Goal: Transaction & Acquisition: Purchase product/service

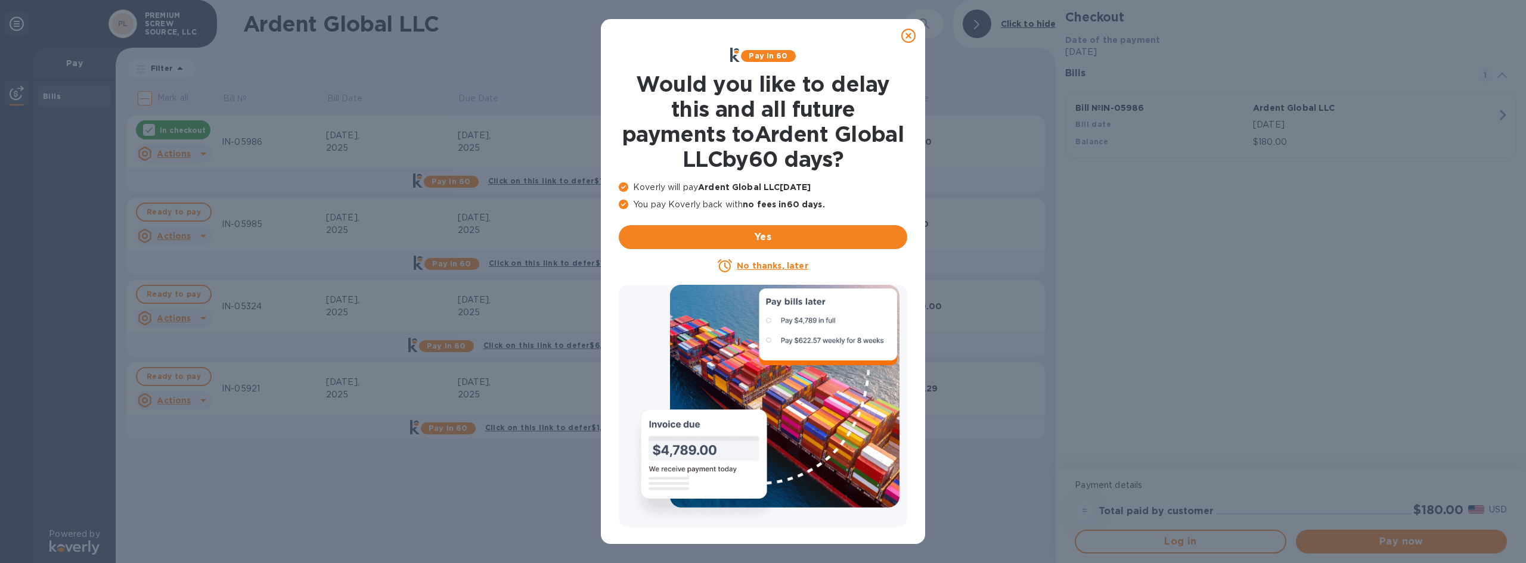
drag, startPoint x: 906, startPoint y: 35, endPoint x: 852, endPoint y: 80, distance: 70.6
click at [906, 35] on icon at bounding box center [908, 36] width 14 height 14
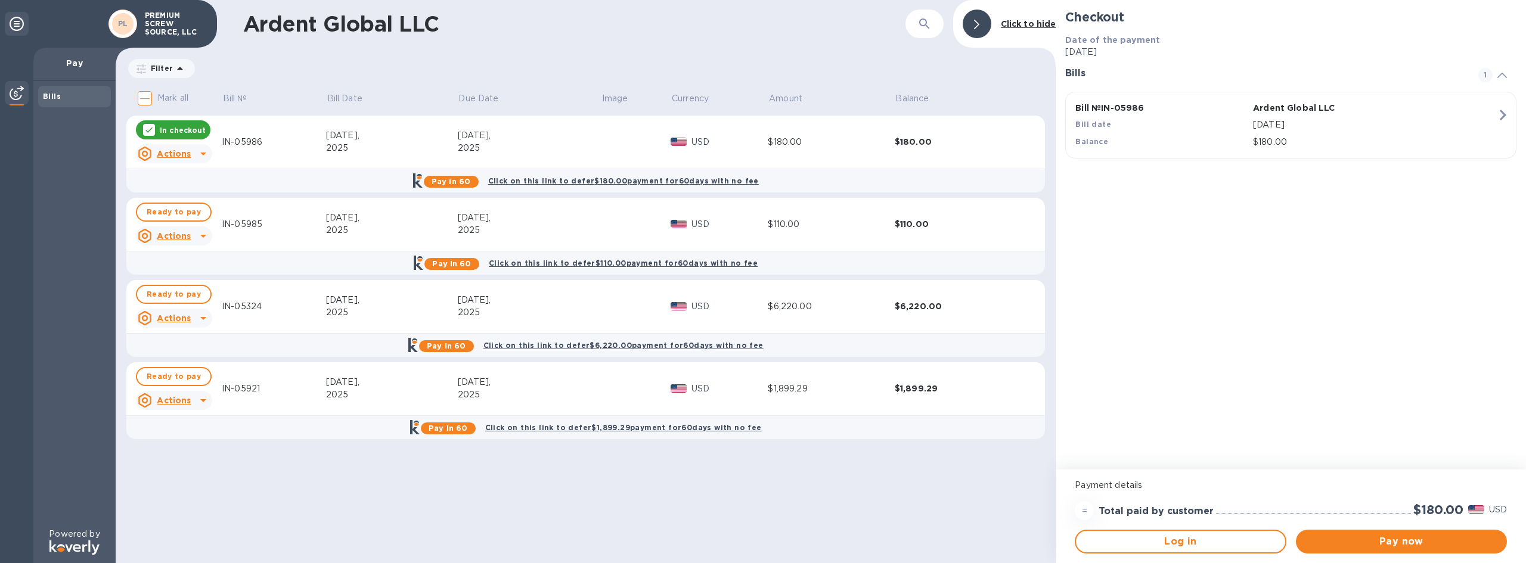
click at [289, 232] on td "IN-05985" at bounding box center [274, 225] width 104 height 54
click at [197, 237] on icon at bounding box center [203, 236] width 14 height 14
click at [185, 210] on div at bounding box center [763, 281] width 1526 height 563
click at [206, 233] on icon at bounding box center [203, 236] width 14 height 14
click at [191, 281] on b "Open bill" at bounding box center [189, 285] width 40 height 10
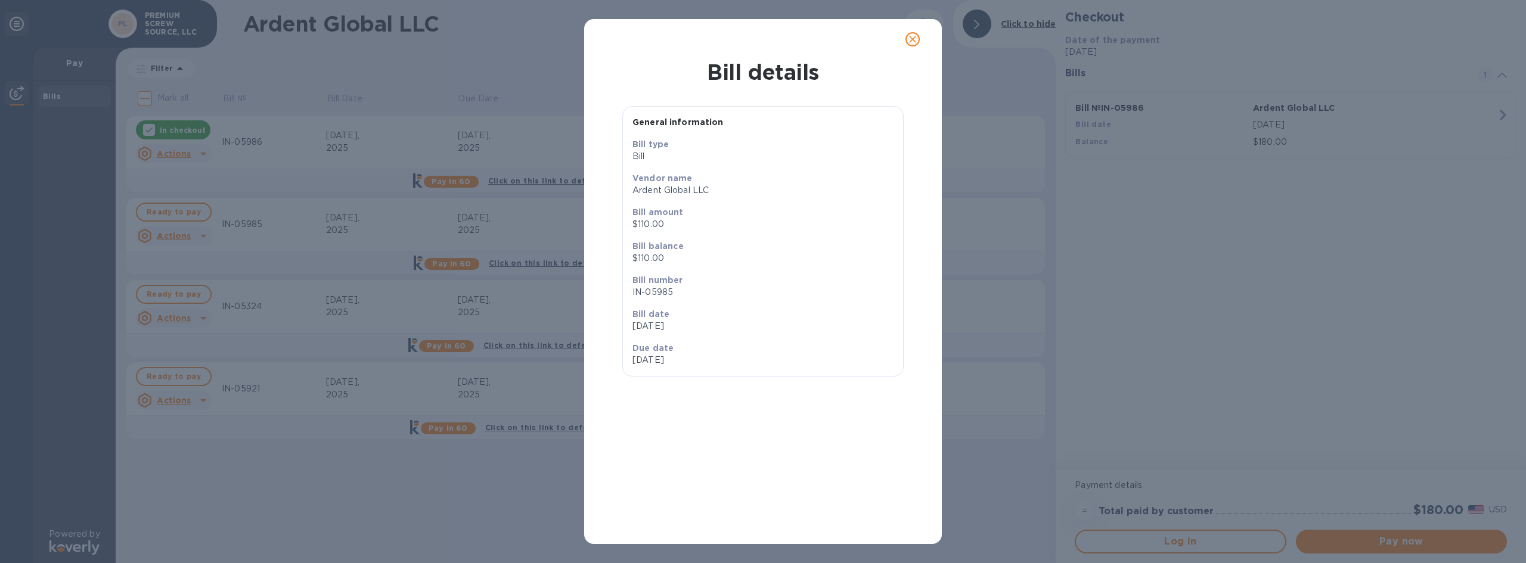
click at [910, 38] on icon "close" at bounding box center [913, 39] width 12 height 12
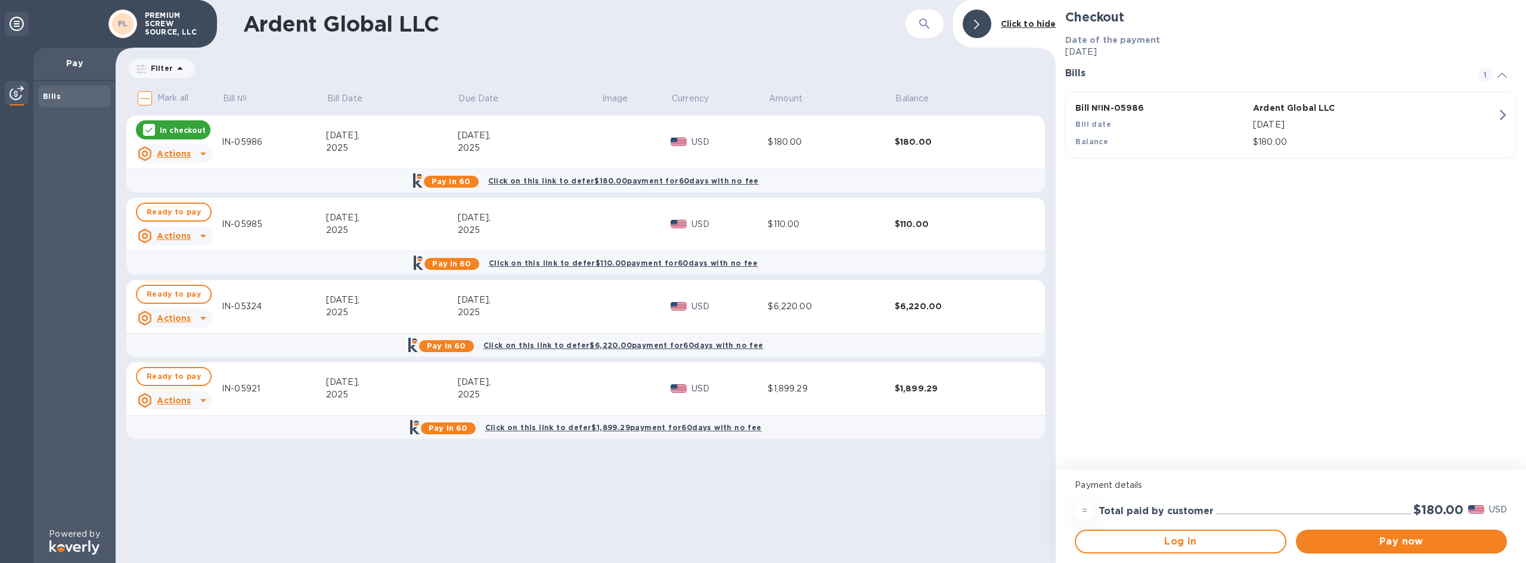
click at [150, 129] on icon at bounding box center [149, 130] width 10 height 10
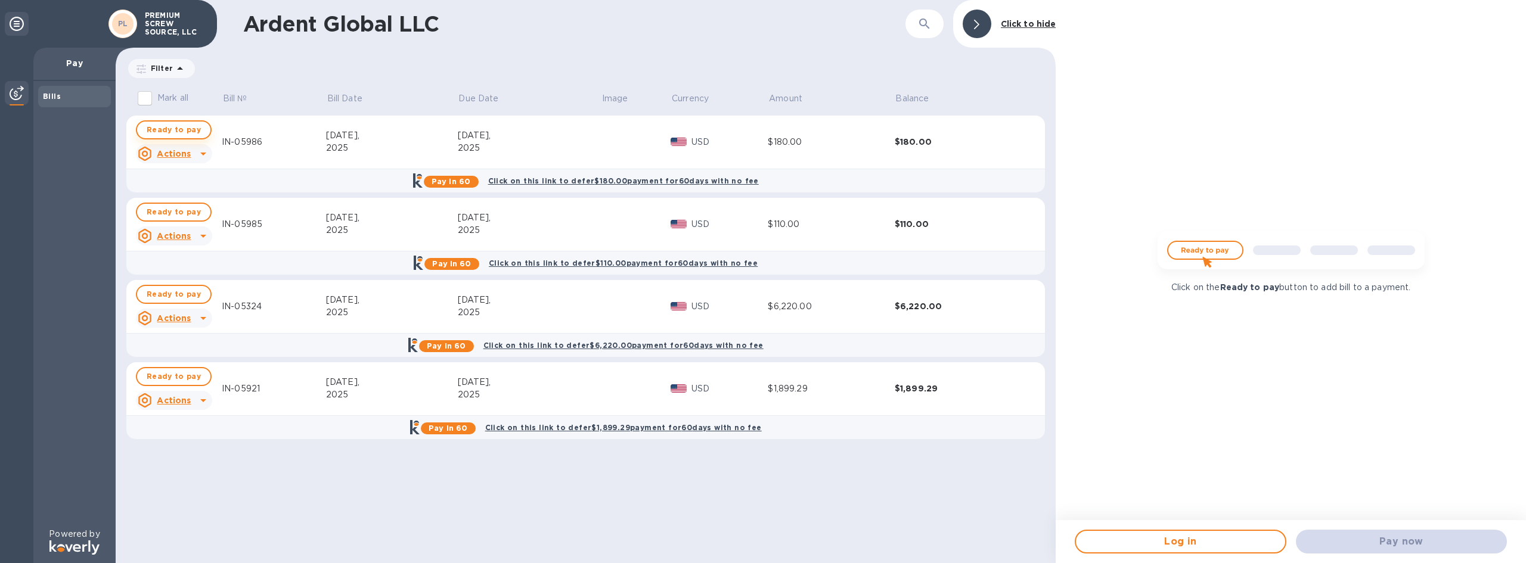
click at [169, 131] on span "Ready to pay" at bounding box center [174, 130] width 54 height 14
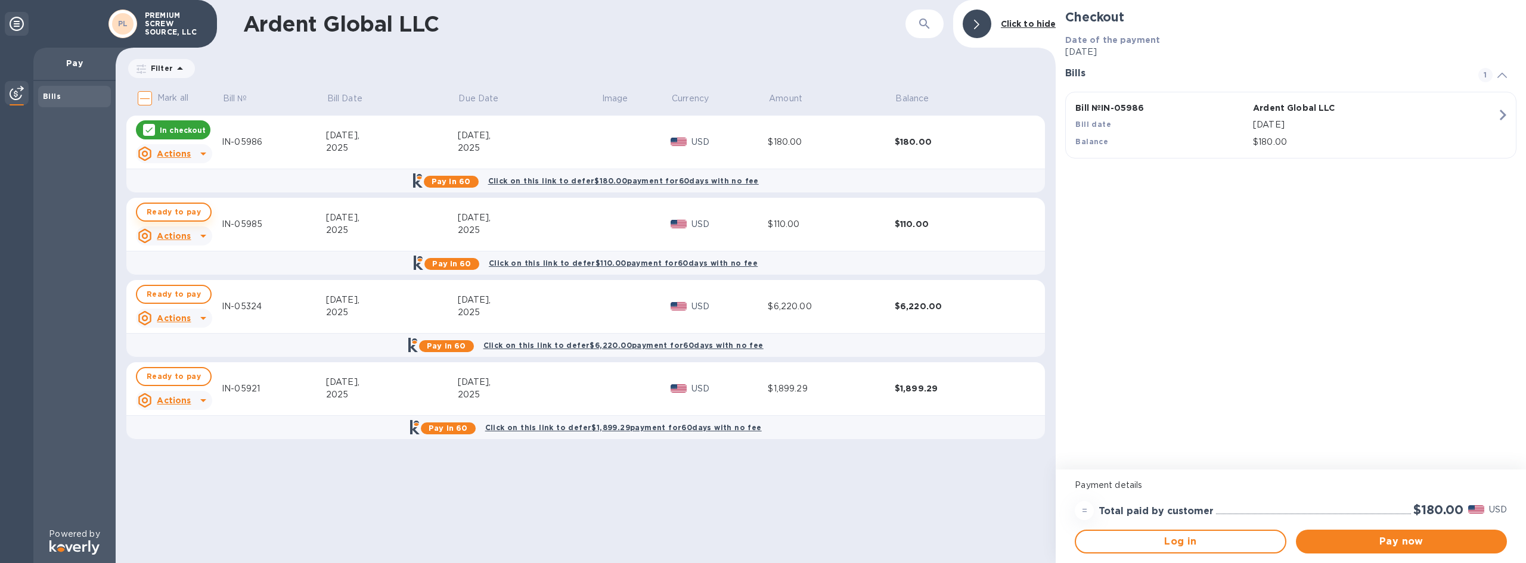
click at [173, 207] on span "Ready to pay" at bounding box center [174, 212] width 54 height 14
click at [186, 123] on div "In checkout" at bounding box center [173, 129] width 75 height 19
click at [193, 218] on div "In checkout" at bounding box center [173, 212] width 75 height 19
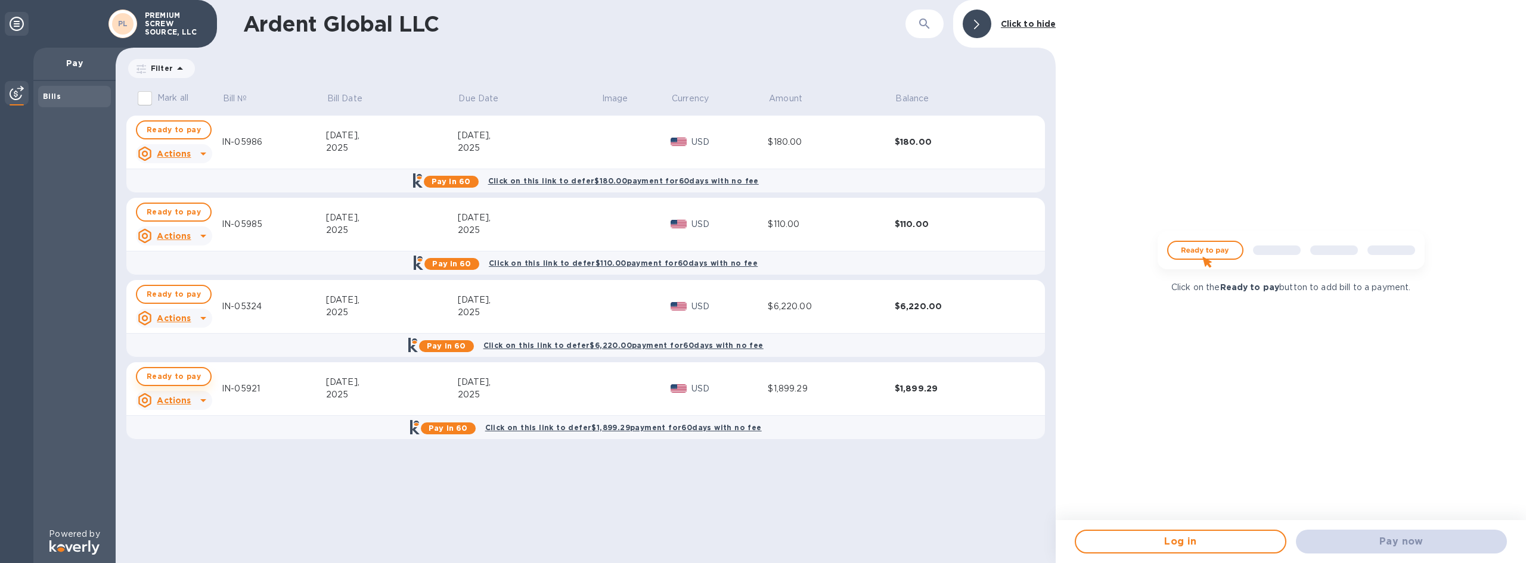
click at [197, 377] on button "Ready to pay" at bounding box center [174, 376] width 76 height 19
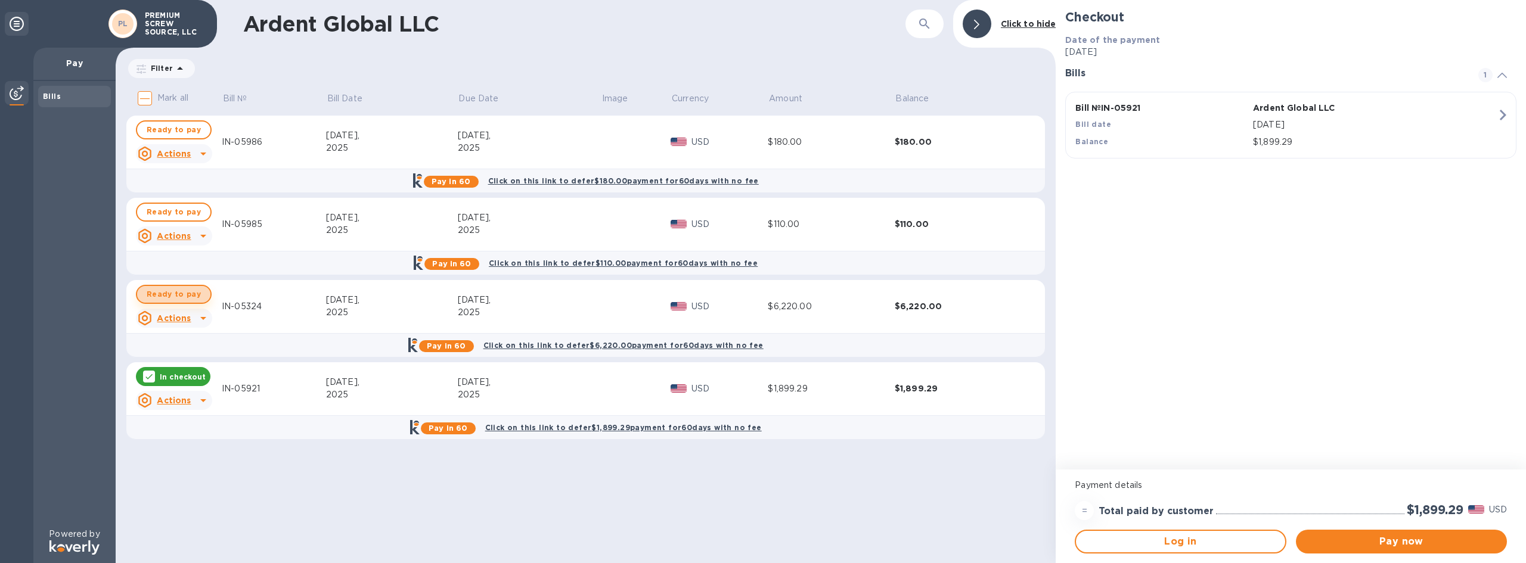
drag, startPoint x: 182, startPoint y: 293, endPoint x: 181, endPoint y: 243, distance: 50.1
click at [182, 293] on span "Ready to pay" at bounding box center [174, 294] width 54 height 14
drag, startPoint x: 185, startPoint y: 210, endPoint x: 185, endPoint y: 190, distance: 20.3
click at [185, 207] on span "Ready to pay" at bounding box center [174, 212] width 54 height 14
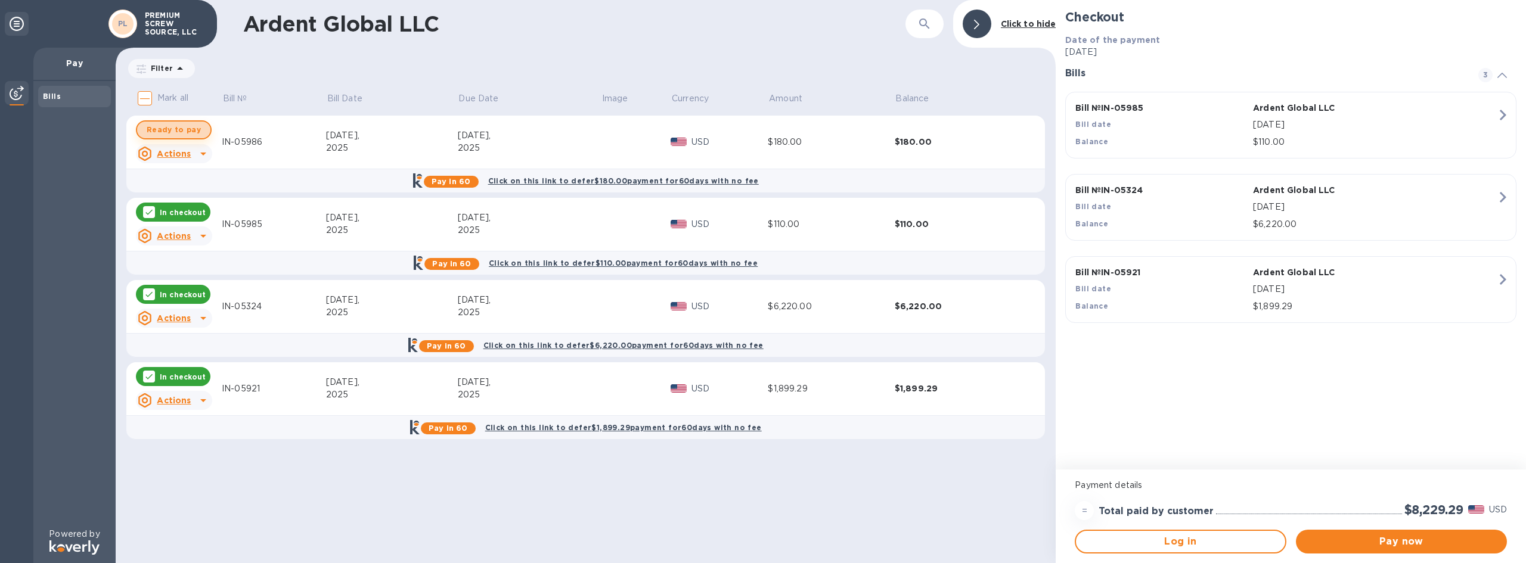
click at [186, 125] on span "Ready to pay" at bounding box center [174, 130] width 54 height 14
checkbox input "true"
click at [1379, 540] on span "Pay now" at bounding box center [1402, 542] width 192 height 14
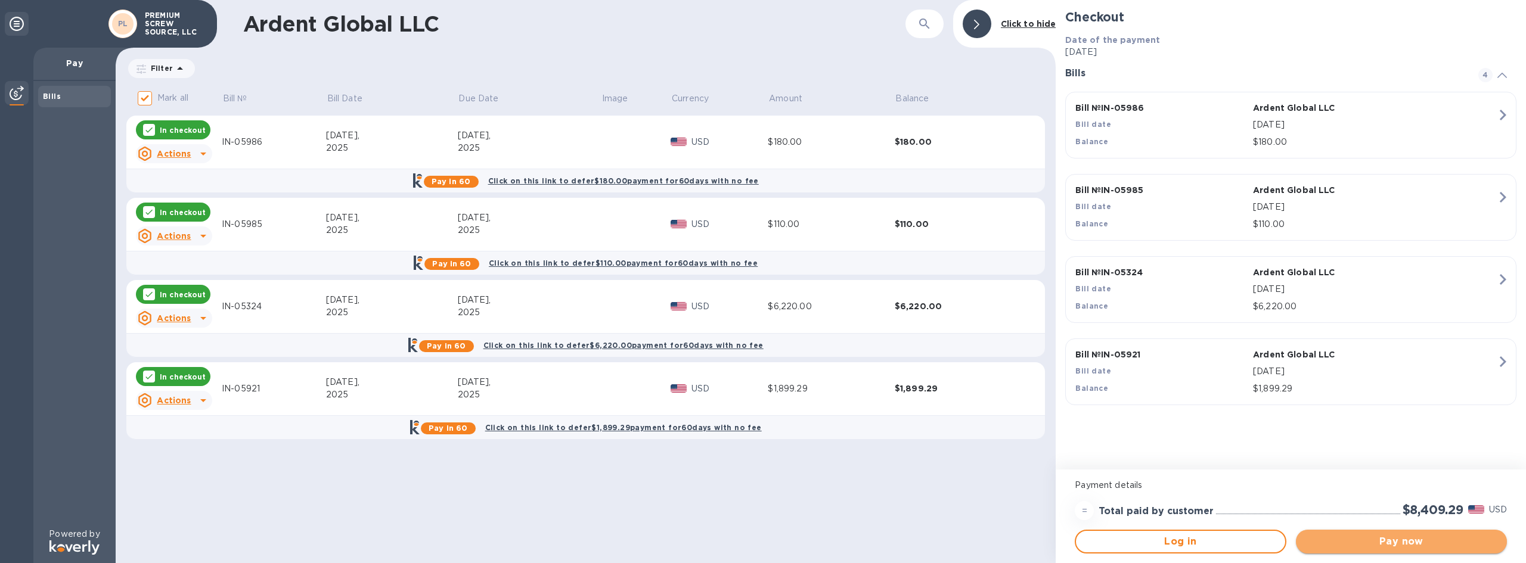
click at [1363, 542] on span "Pay now" at bounding box center [1402, 542] width 192 height 14
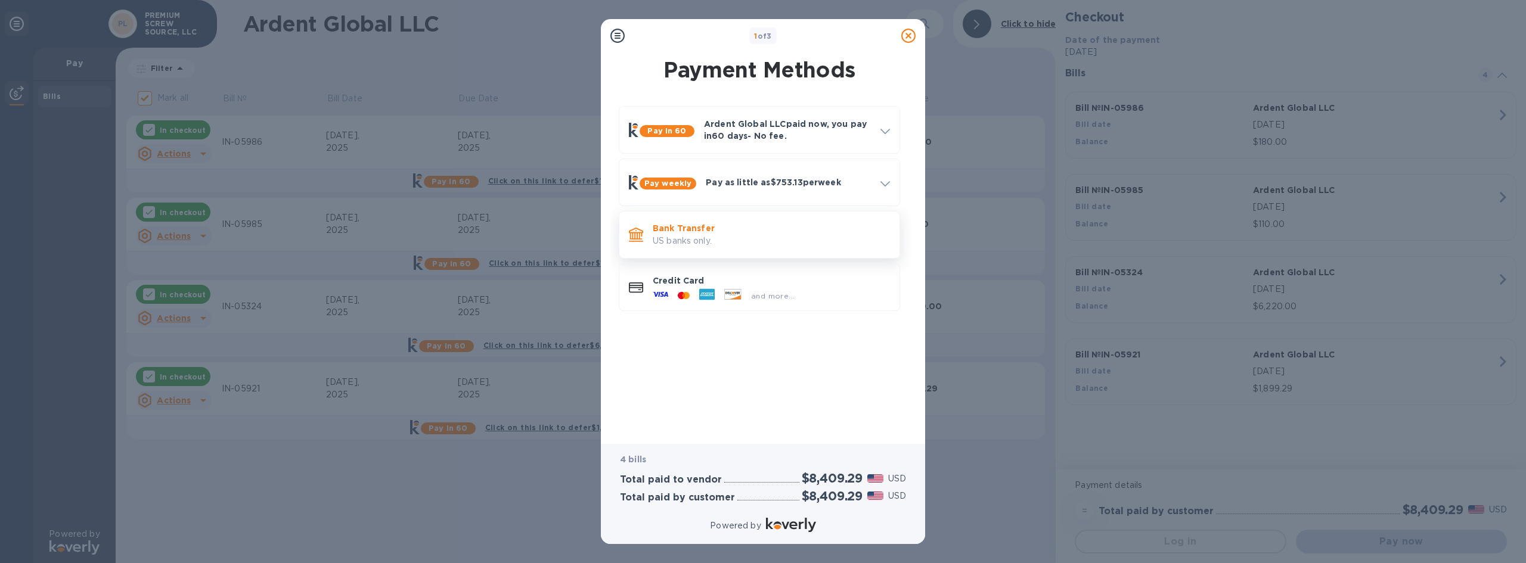
click at [697, 241] on p "US banks only." at bounding box center [771, 241] width 237 height 13
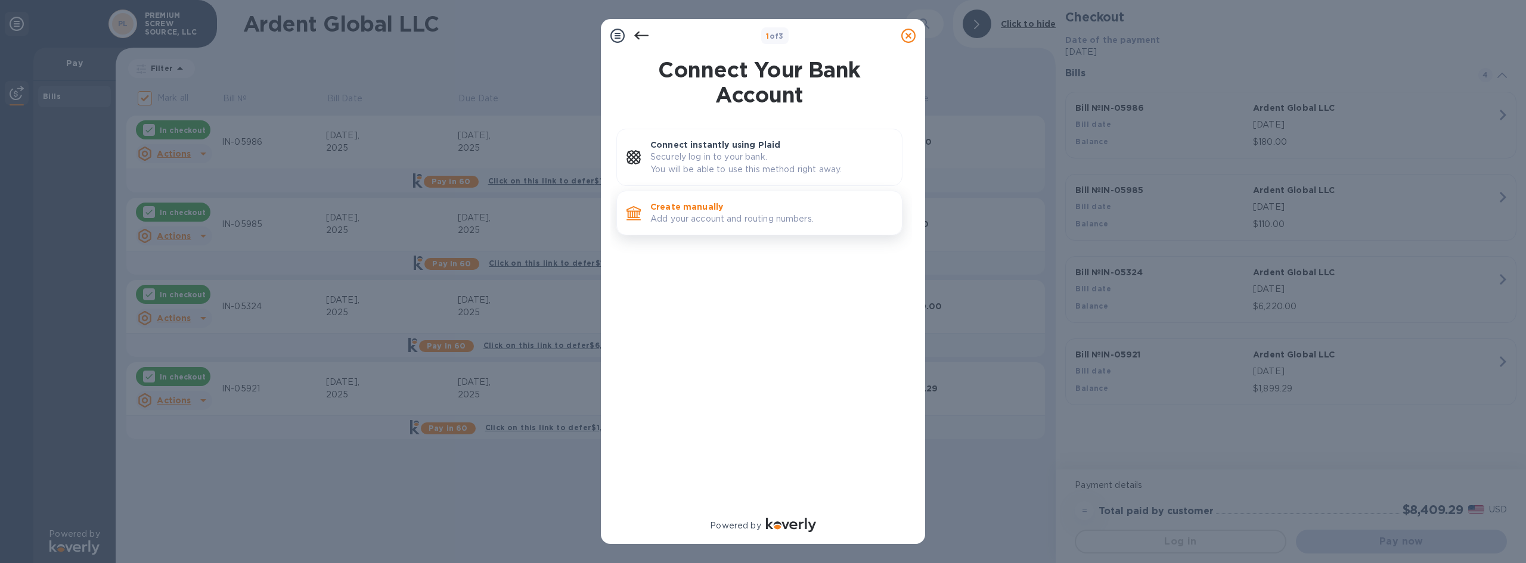
click at [723, 210] on p "Create manually" at bounding box center [771, 207] width 242 height 12
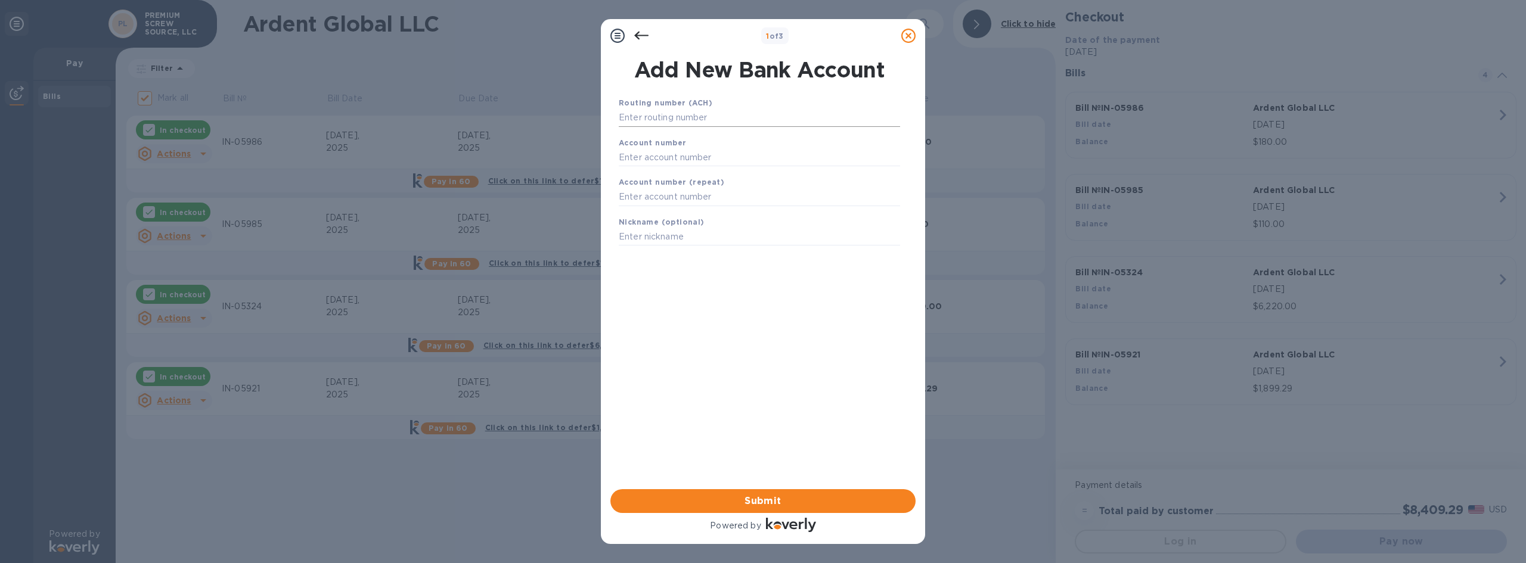
click at [692, 116] on input "text" at bounding box center [759, 118] width 281 height 18
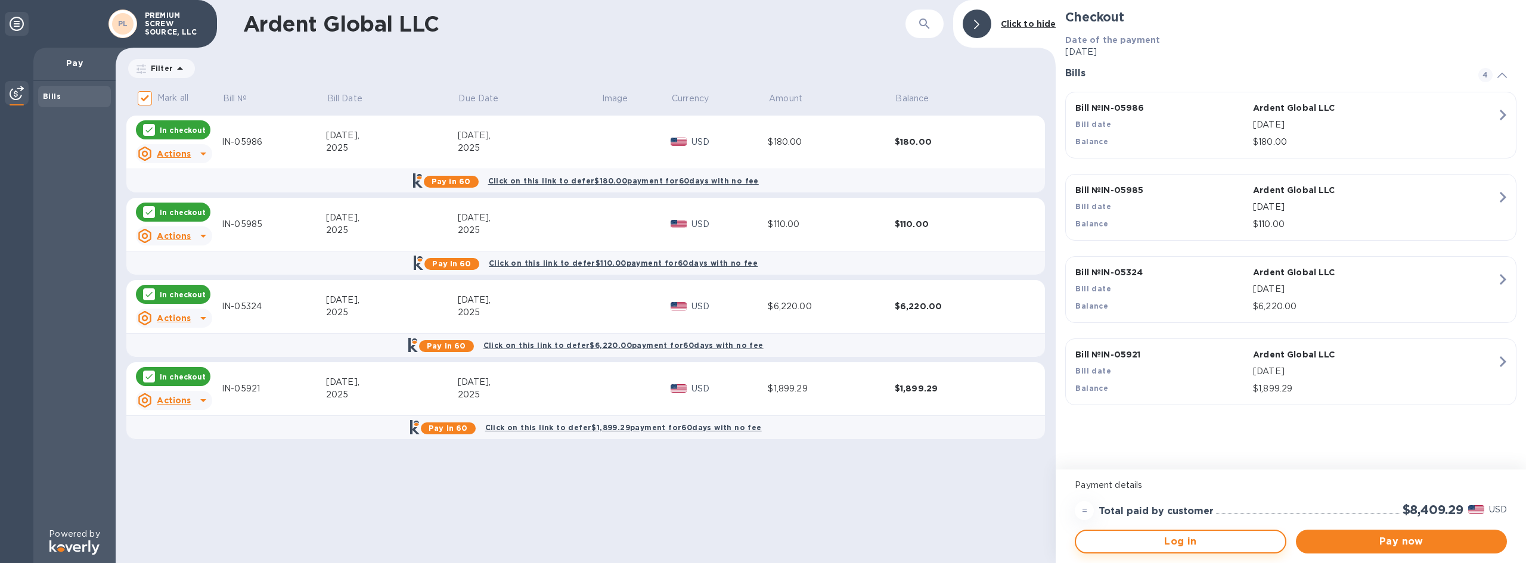
click at [1196, 537] on span "Log in" at bounding box center [1181, 542] width 190 height 14
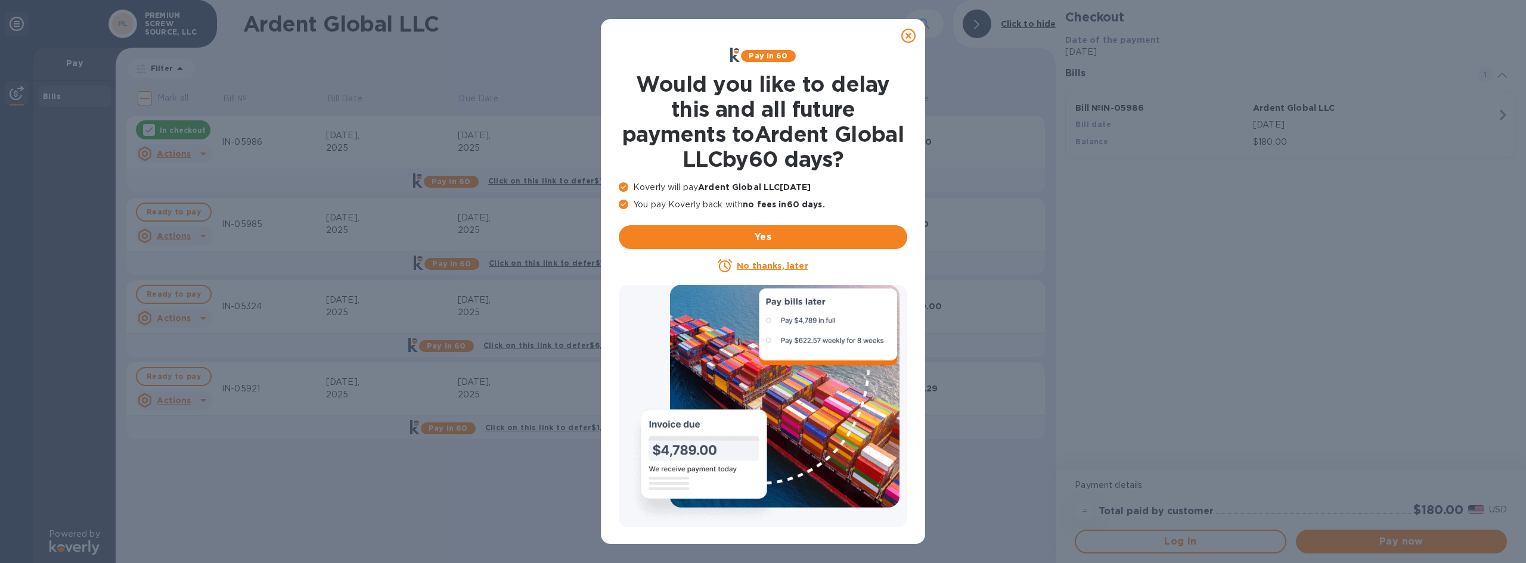
click at [913, 37] on icon at bounding box center [908, 36] width 14 height 14
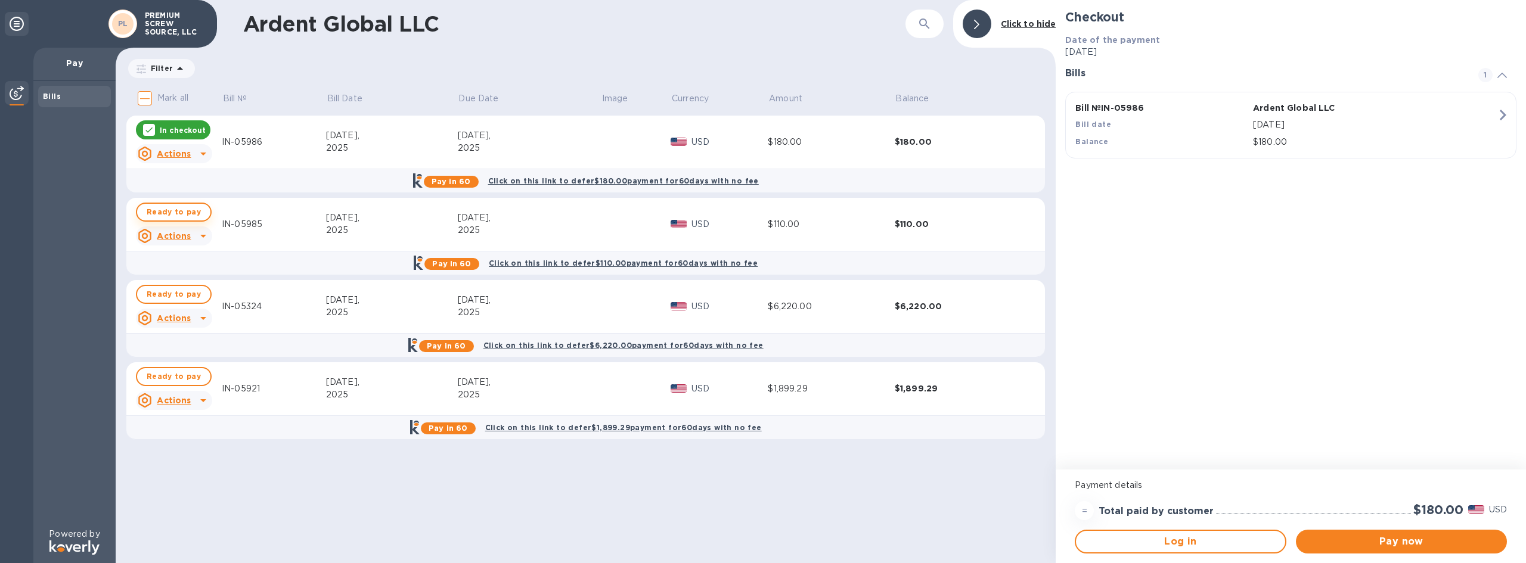
click at [178, 210] on span "Ready to pay" at bounding box center [174, 212] width 54 height 14
click at [196, 297] on span "Ready to pay" at bounding box center [174, 294] width 54 height 14
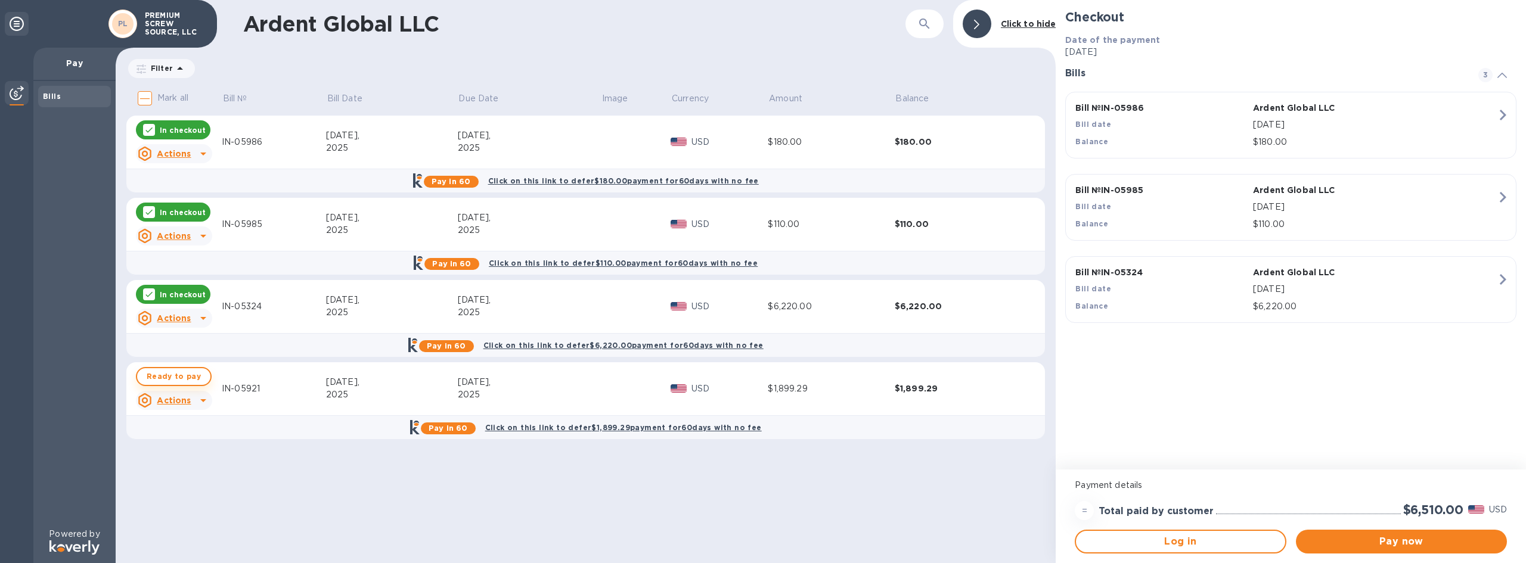
click at [179, 374] on span "Ready to pay" at bounding box center [174, 377] width 54 height 14
checkbox input "true"
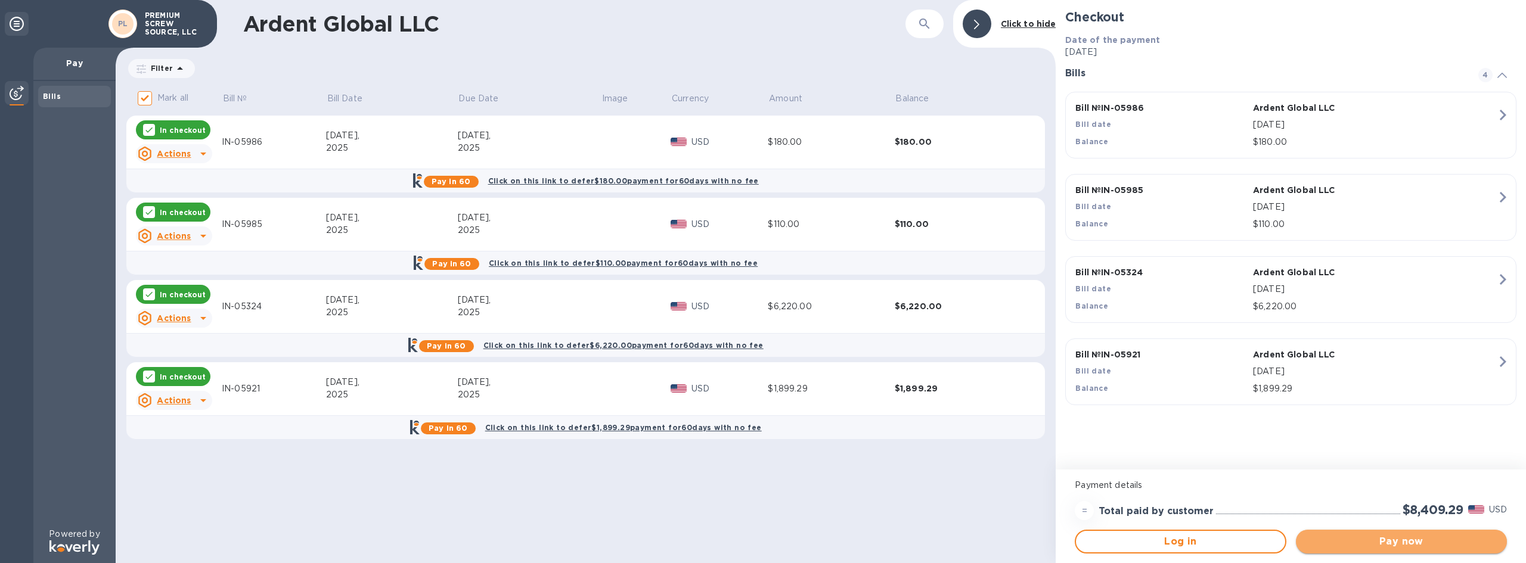
click at [1419, 542] on span "Pay now" at bounding box center [1402, 542] width 192 height 14
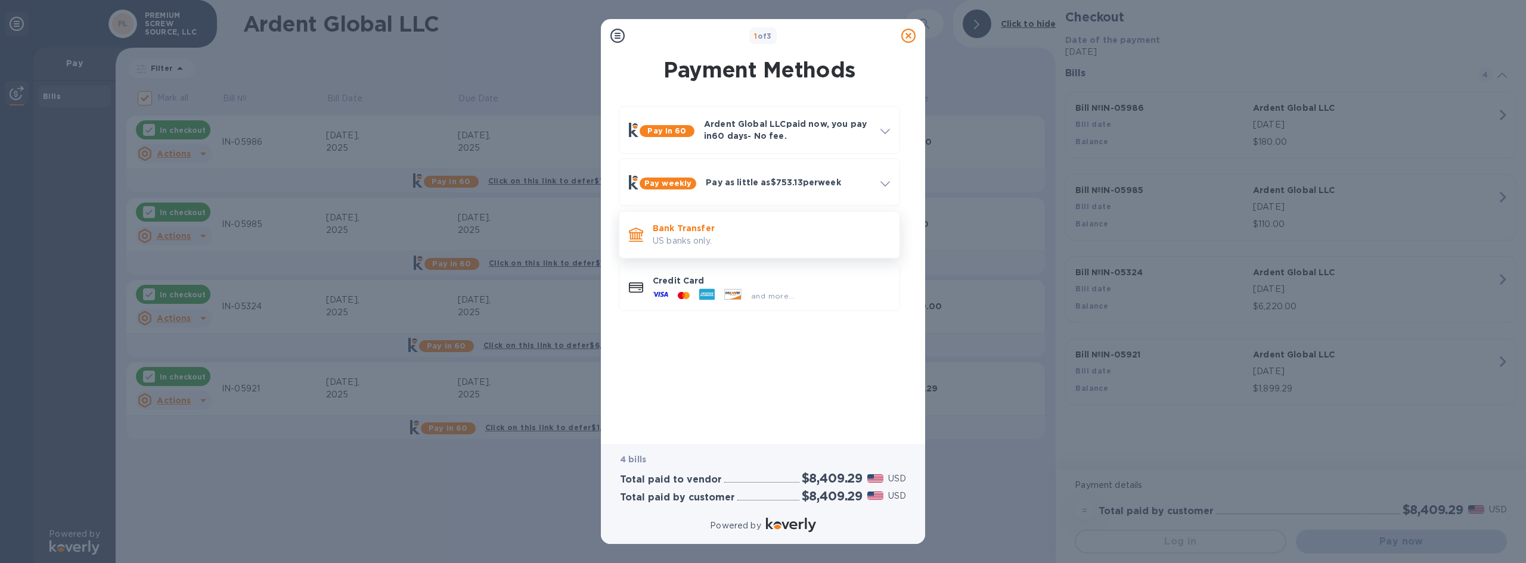
click at [660, 224] on p "Bank Transfer" at bounding box center [771, 228] width 237 height 12
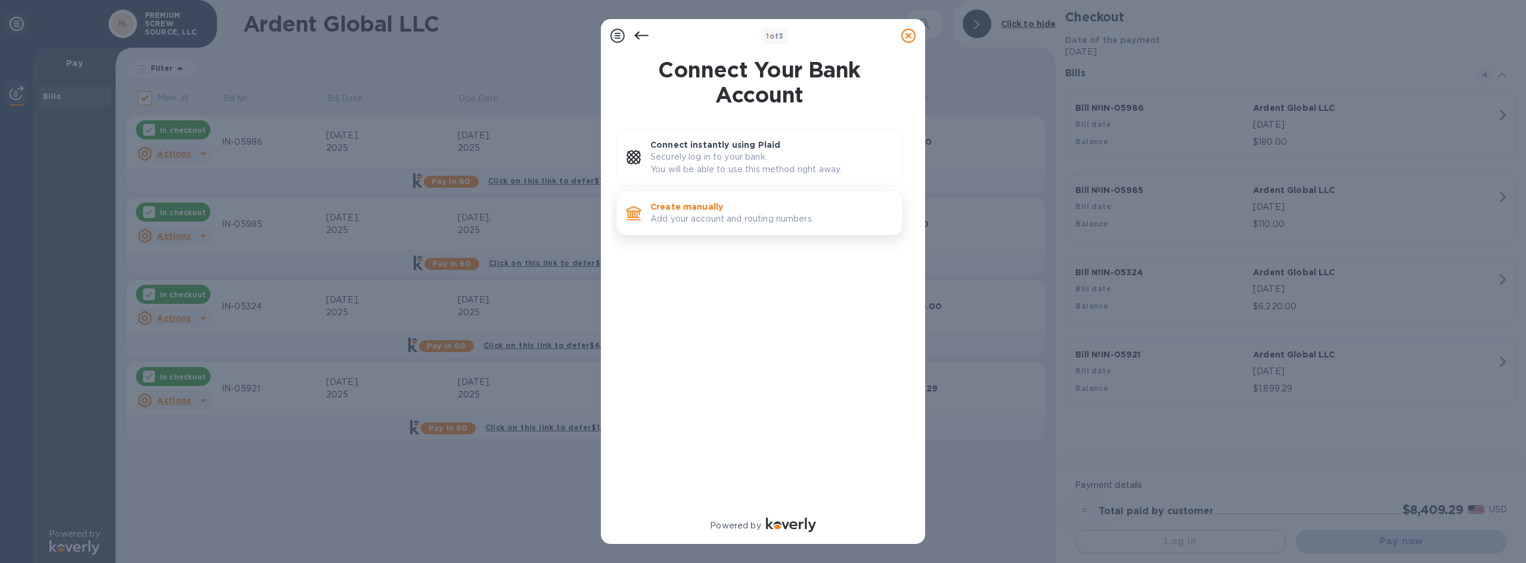
click at [717, 213] on p "Add your account and routing numbers." at bounding box center [771, 219] width 242 height 13
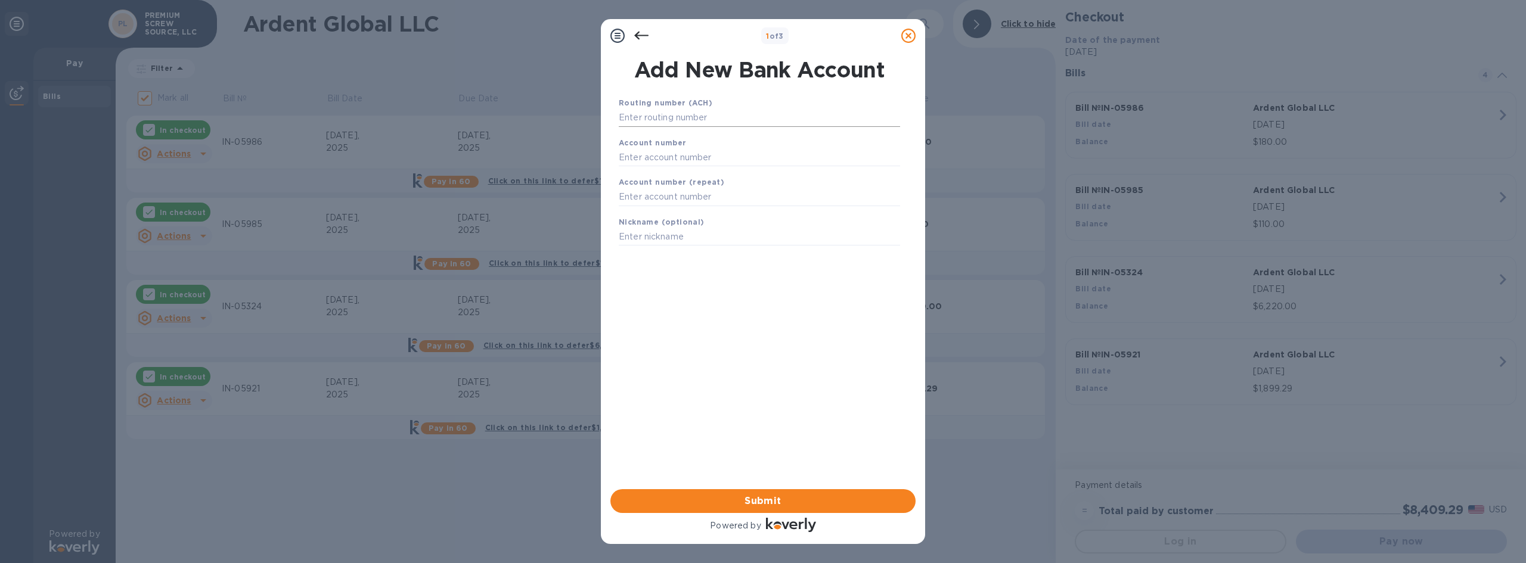
click at [695, 125] on input "text" at bounding box center [759, 118] width 281 height 18
type input "063100277"
click at [712, 169] on input "text" at bounding box center [759, 172] width 281 height 18
type input "898160591483"
click at [712, 209] on input "text" at bounding box center [759, 212] width 281 height 18
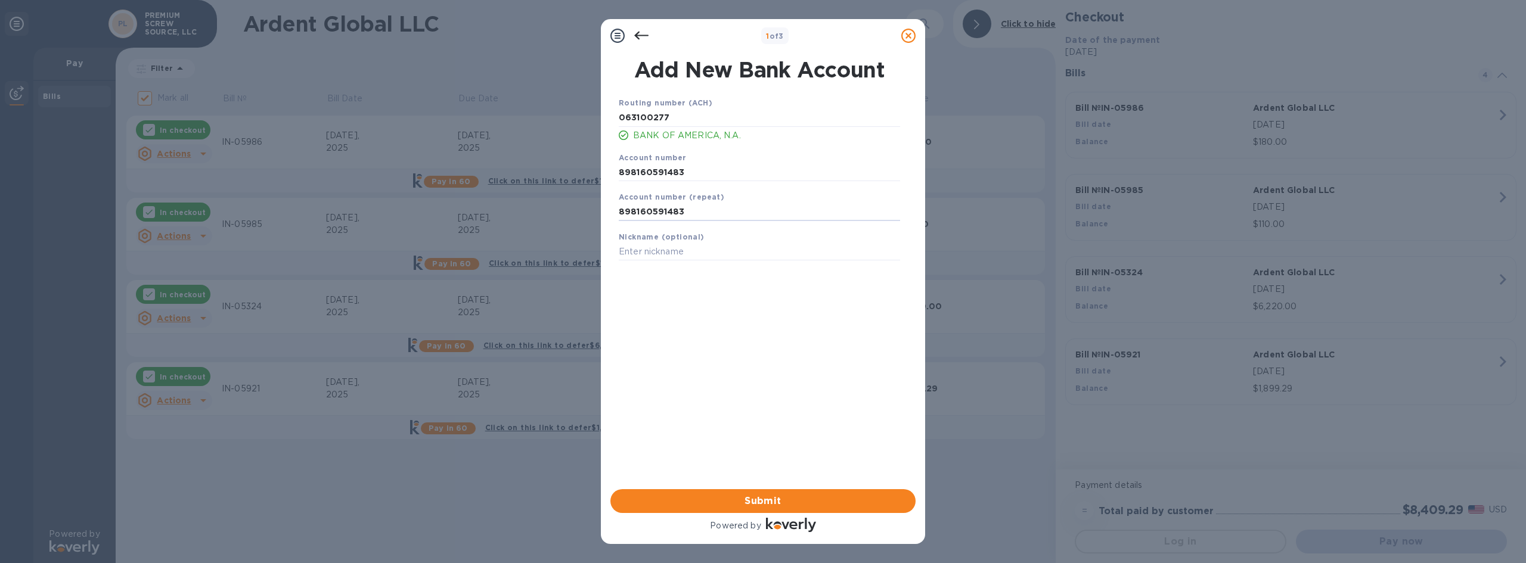
type input "898160591483"
click at [728, 239] on div "Nickname (optional)" at bounding box center [759, 246] width 291 height 40
click at [721, 252] on input "text" at bounding box center [759, 252] width 281 height 18
type input "Bank of America"
click at [792, 503] on span "Submit" at bounding box center [763, 501] width 286 height 14
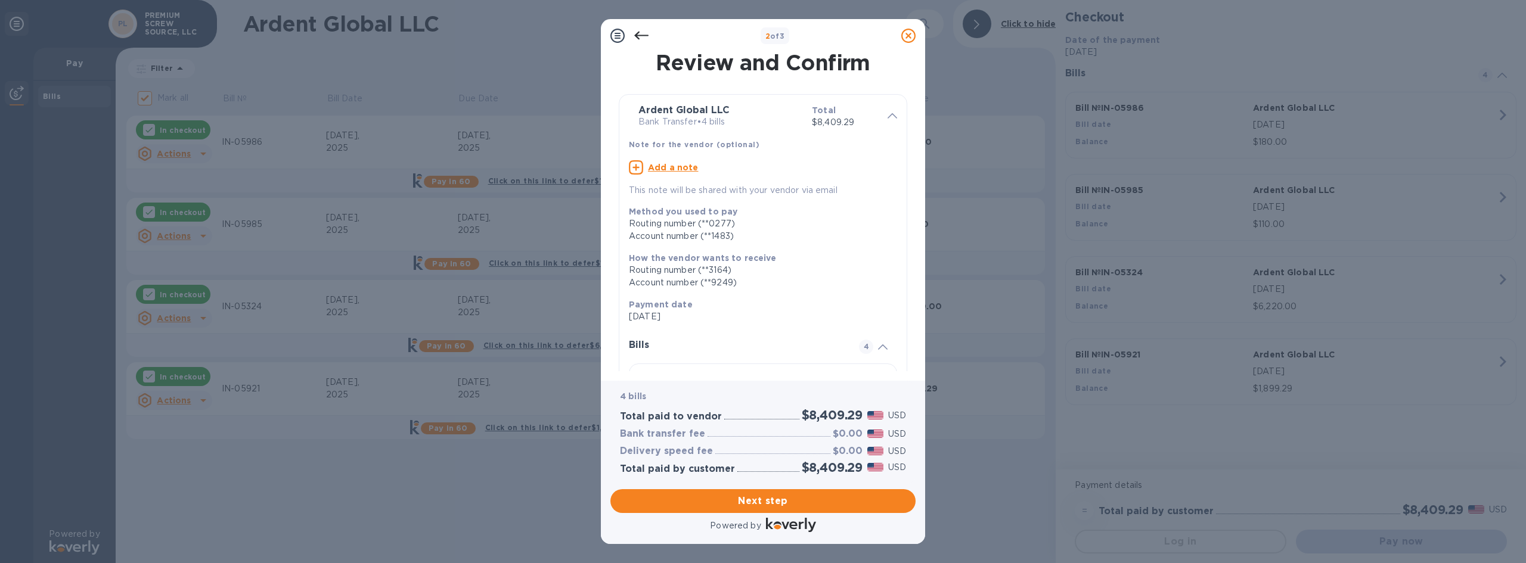
click at [680, 163] on u "Add a note" at bounding box center [673, 168] width 51 height 10
click at [684, 176] on div "x" at bounding box center [753, 169] width 249 height 18
type textarea "PMTs from PSS"
click at [793, 499] on span "Next step" at bounding box center [763, 501] width 286 height 14
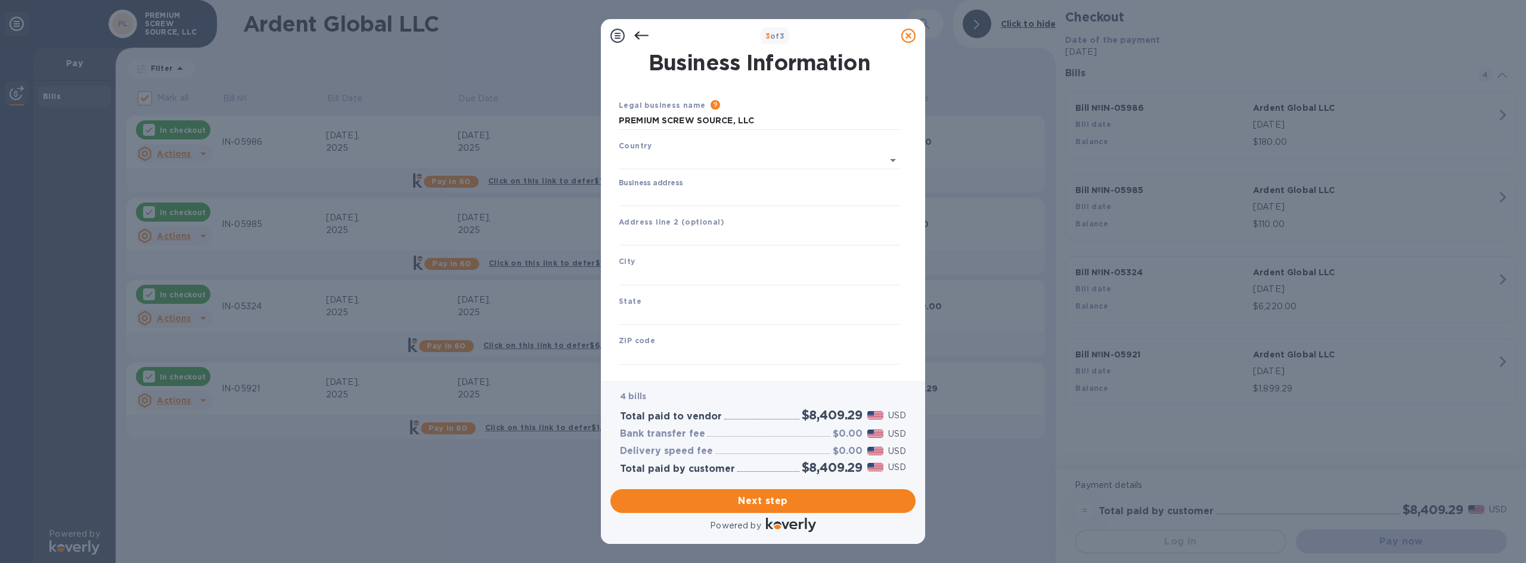
type input "United States"
drag, startPoint x: 709, startPoint y: 196, endPoint x: 720, endPoint y: 204, distance: 13.2
click at [709, 196] on input "Business address" at bounding box center [759, 195] width 281 height 18
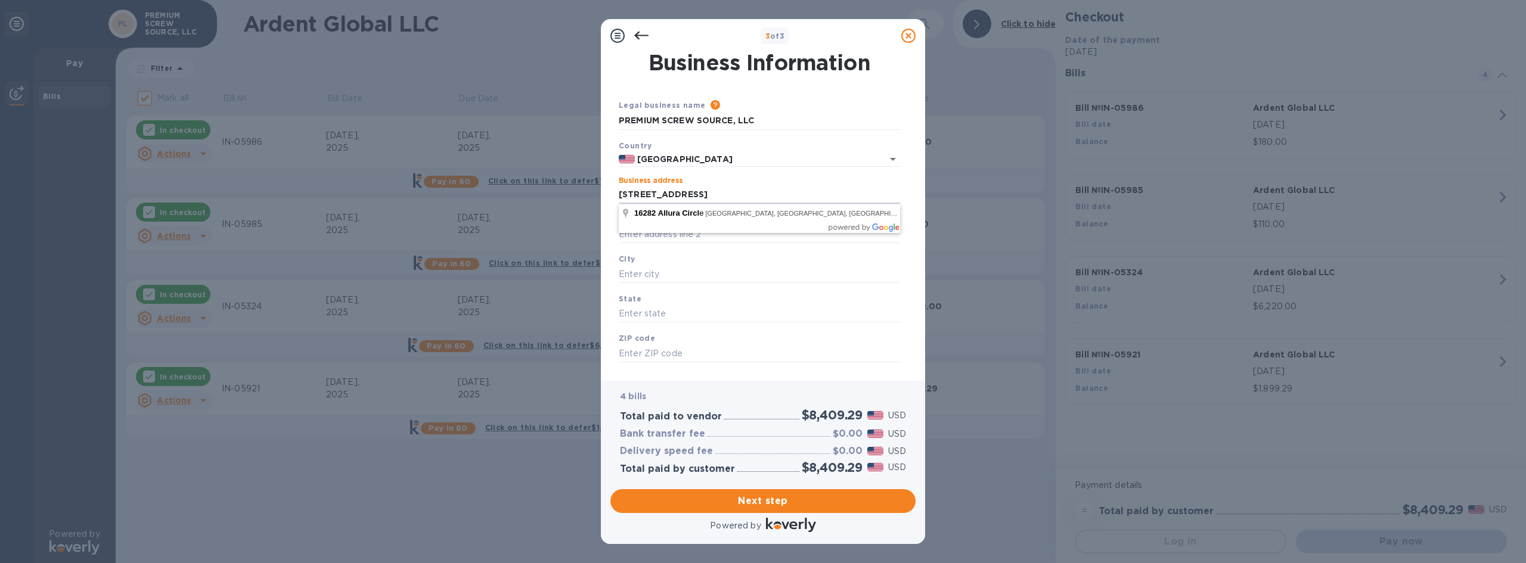
type input "16282 Allura Circle"
type input "Aot 1214"
type input "Naples"
type input "D"
type input "FL"
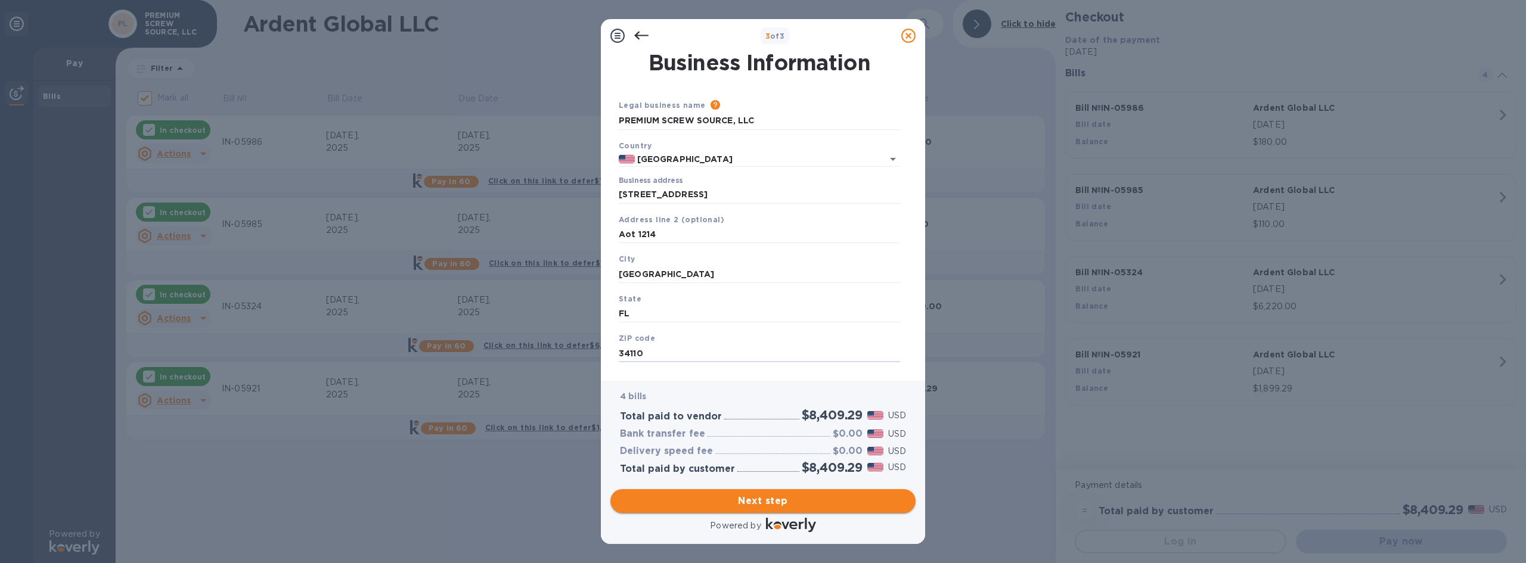
type input "34110"
click at [743, 498] on span "Next step" at bounding box center [763, 501] width 286 height 14
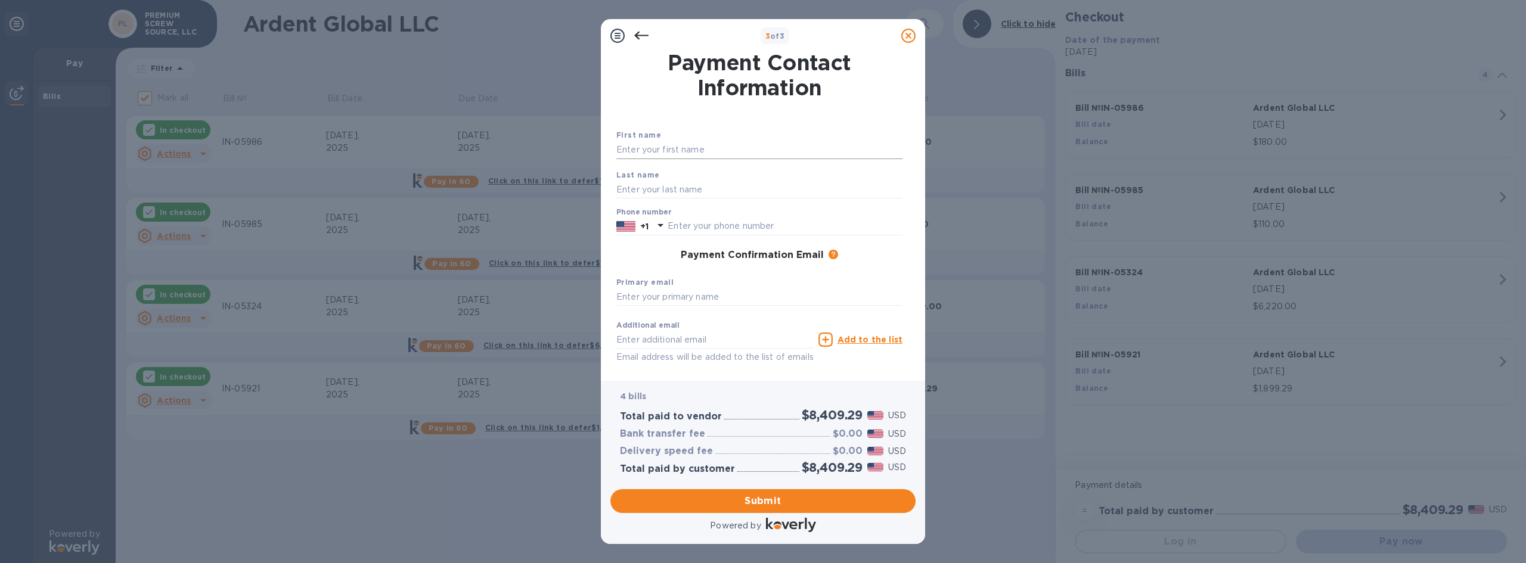
click at [662, 153] on input "text" at bounding box center [759, 150] width 286 height 18
type input "Kyle"
type input "Koskovich"
type input "9132050228"
type input "kkoskovich@premiumscrewsource.com"
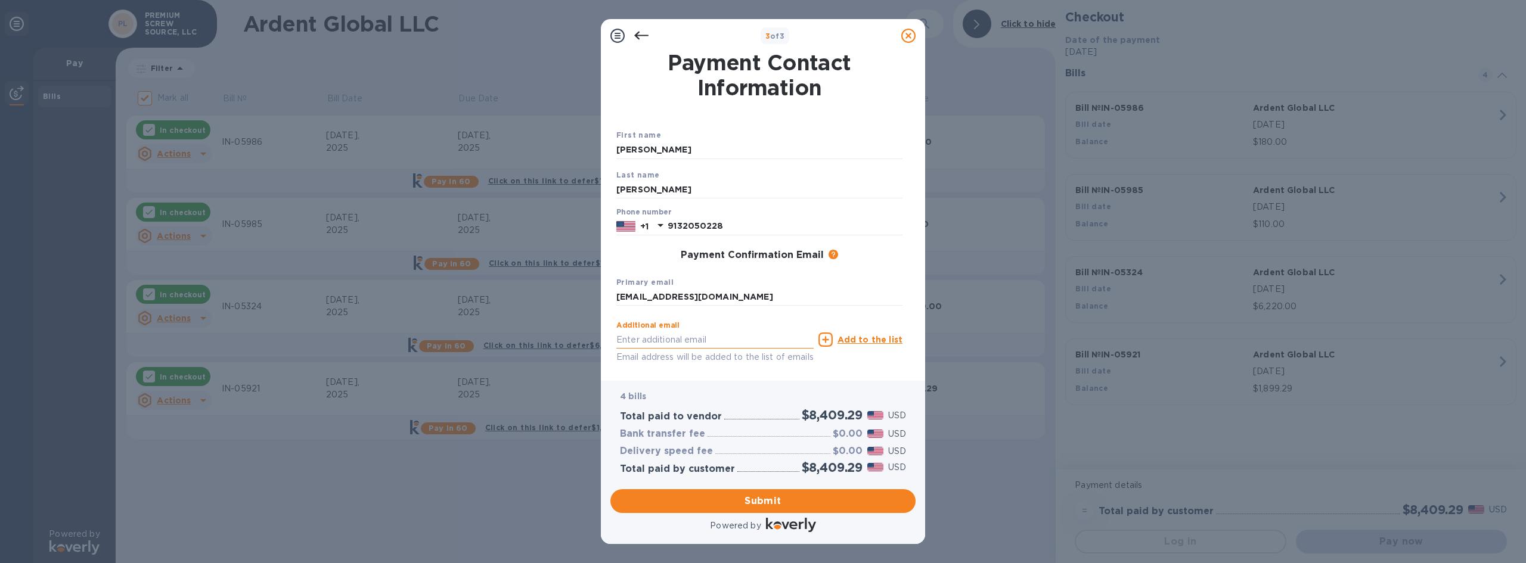
click at [727, 339] on input "text" at bounding box center [714, 340] width 197 height 18
click at [647, 333] on input "text" at bounding box center [714, 340] width 197 height 18
type input "mjross@premiumscrewsource.com"
drag, startPoint x: 775, startPoint y: 340, endPoint x: 413, endPoint y: 358, distance: 362.3
click at [460, 354] on div "3 of 3 Payment Contact Information First name Kyle Last name Koskovich Phone nu…" at bounding box center [763, 281] width 1526 height 563
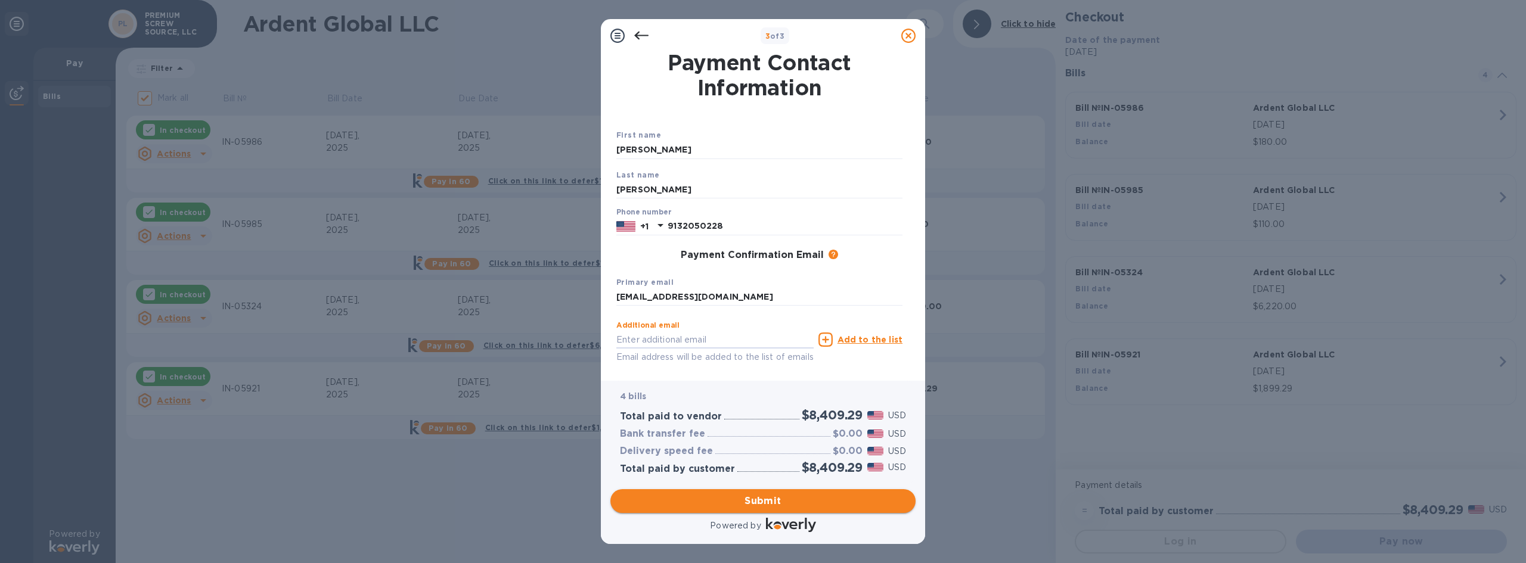
click at [808, 504] on span "Submit" at bounding box center [763, 501] width 286 height 14
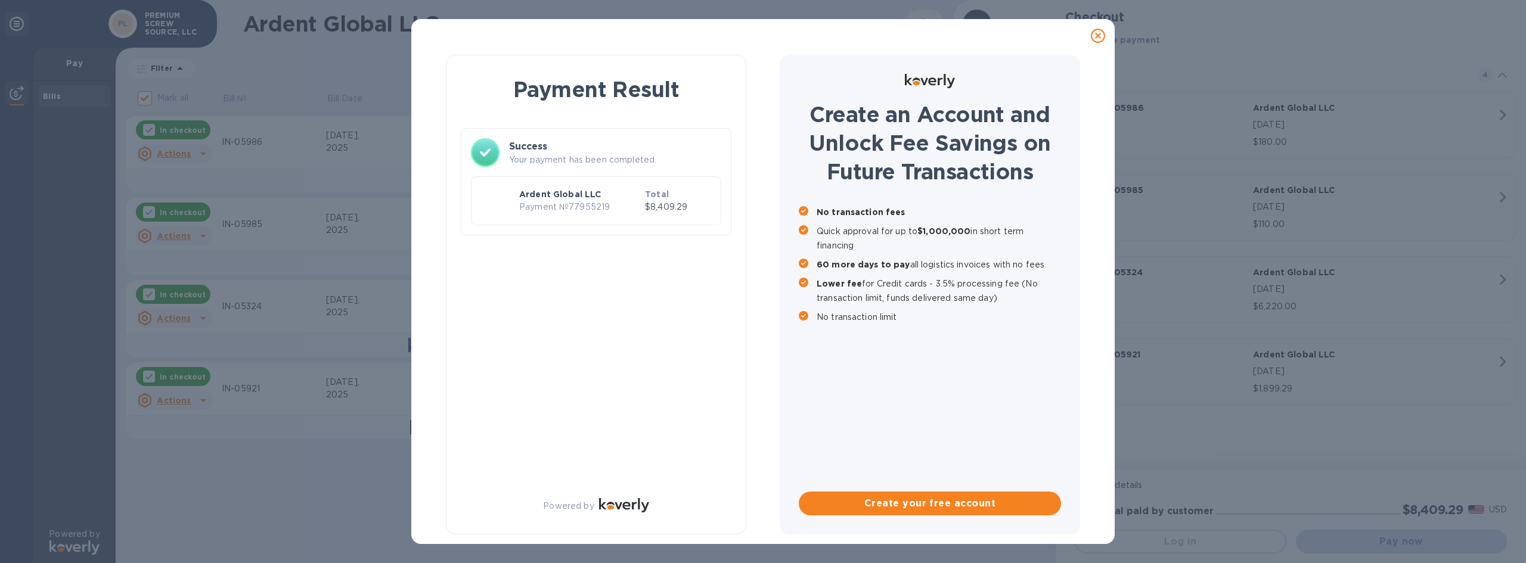
checkbox input "false"
